Goal: Information Seeking & Learning: Learn about a topic

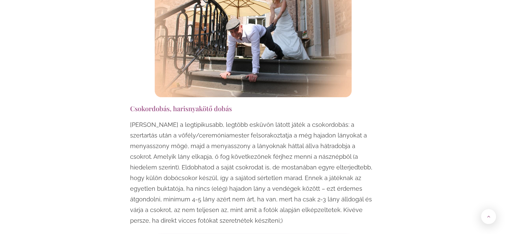
scroll to position [665, 0]
drag, startPoint x: 129, startPoint y: 95, endPoint x: 231, endPoint y: 98, distance: 101.4
click at [248, 103] on h3 "Csokordobás, harisnyakötő dobás" at bounding box center [253, 107] width 246 height 9
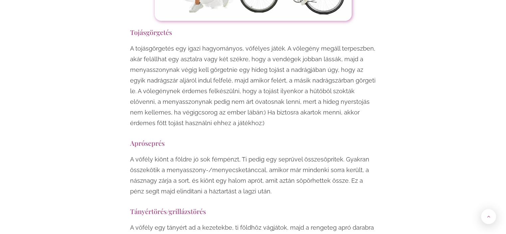
scroll to position [1563, 0]
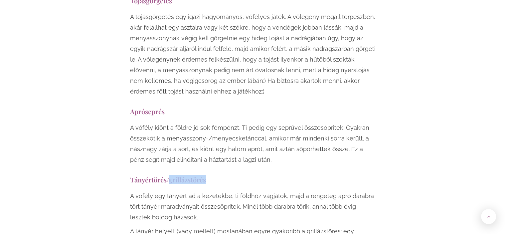
drag, startPoint x: 170, startPoint y: 148, endPoint x: 210, endPoint y: 153, distance: 40.2
click at [215, 175] on h3 "Tányértörés/grillázstörés" at bounding box center [253, 179] width 246 height 9
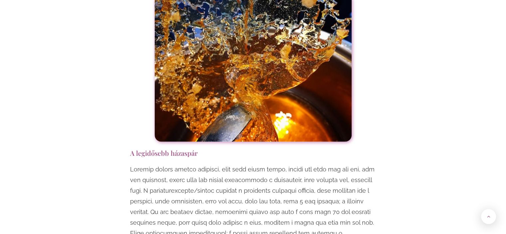
scroll to position [1929, 0]
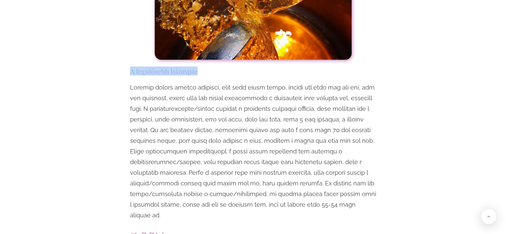
drag, startPoint x: 129, startPoint y: 40, endPoint x: 207, endPoint y: 45, distance: 78.0
click at [217, 67] on h3 "A legidősebb házaspár" at bounding box center [253, 71] width 246 height 9
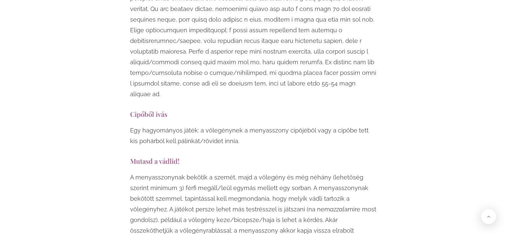
scroll to position [2062, 0]
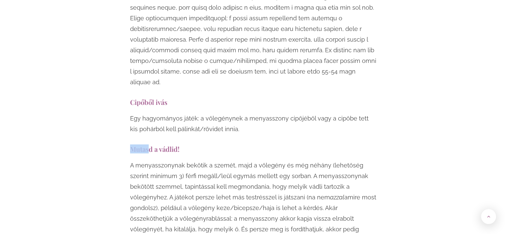
drag, startPoint x: 128, startPoint y: 106, endPoint x: 152, endPoint y: 106, distance: 23.9
click at [153, 144] on h3 "Mutasd a vádlid!" at bounding box center [253, 148] width 246 height 9
drag, startPoint x: 155, startPoint y: 107, endPoint x: 188, endPoint y: 110, distance: 32.8
click at [187, 144] on h3 "Mutasd a vádlid!" at bounding box center [253, 148] width 246 height 9
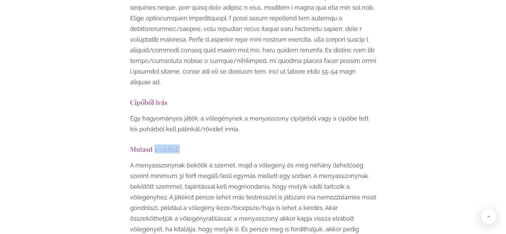
click at [204, 144] on h3 "Mutasd a vádlid!" at bounding box center [253, 148] width 246 height 9
click at [206, 144] on h3 "Mutasd a vádlid!" at bounding box center [253, 148] width 246 height 9
click at [205, 144] on h3 "Mutasd a vádlid!" at bounding box center [253, 148] width 246 height 9
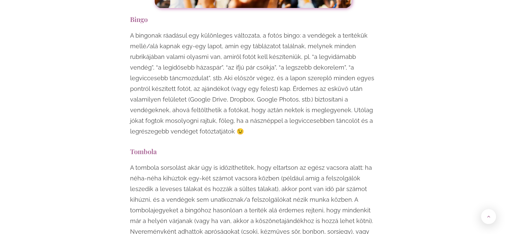
scroll to position [2960, 0]
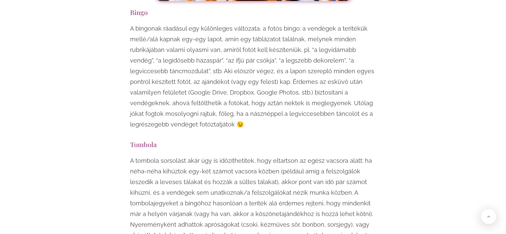
drag, startPoint x: 130, startPoint y: 95, endPoint x: 360, endPoint y: 71, distance: 231.4
click at [364, 74] on div "Egy esküvő mindenképpen örömteli, jó hangulatú esemény, viszont ha szeretnéd, h…" at bounding box center [253, 104] width 253 height 5270
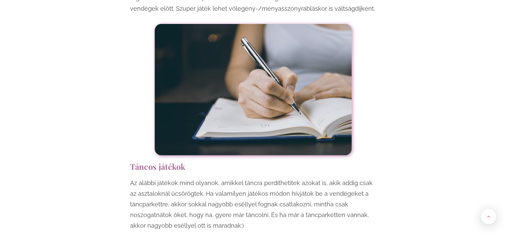
scroll to position [4223, 0]
